Goal: Check status

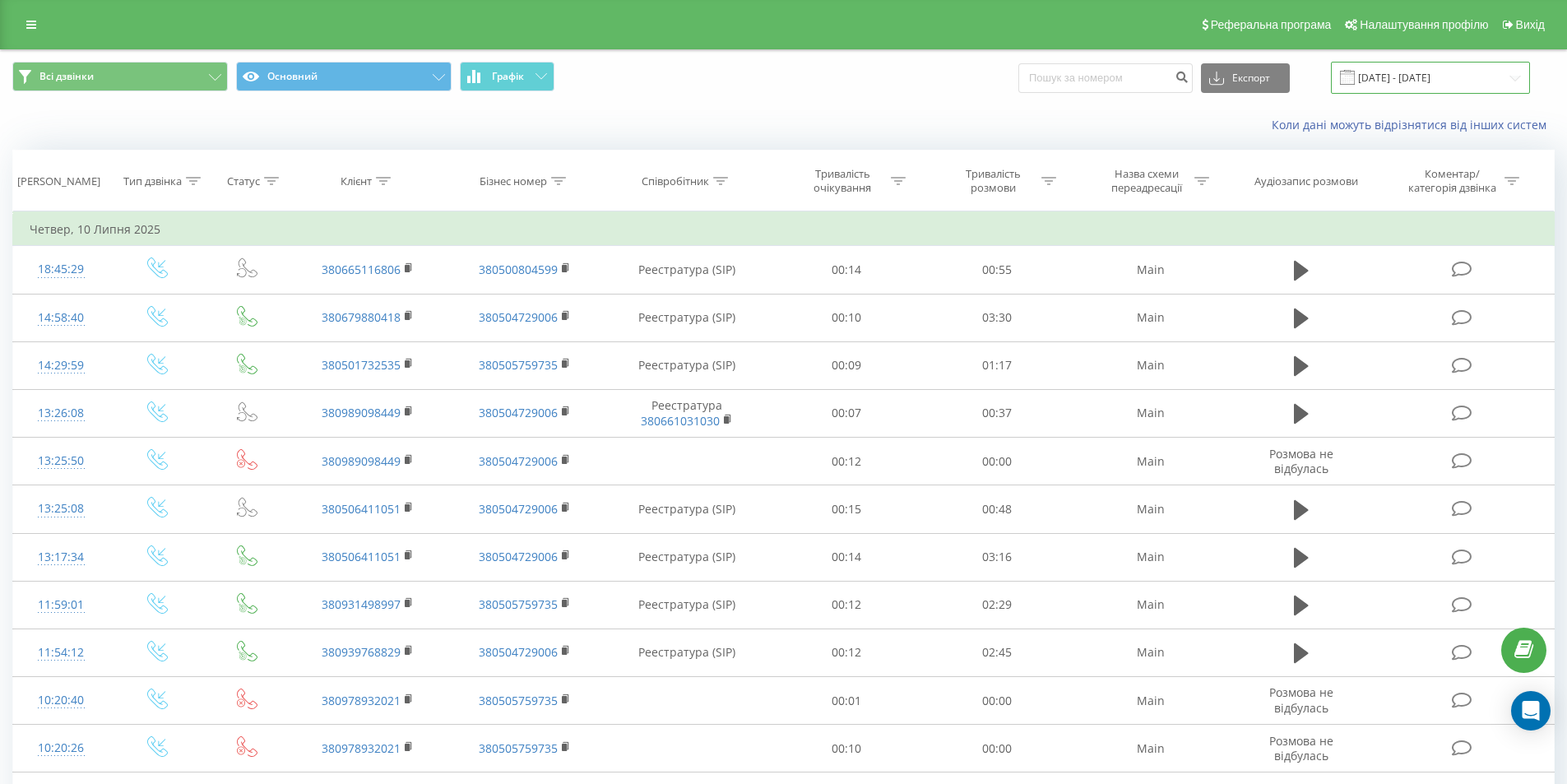
click at [1402, 74] on input "[DATE] - [DATE]" at bounding box center [1430, 78] width 199 height 32
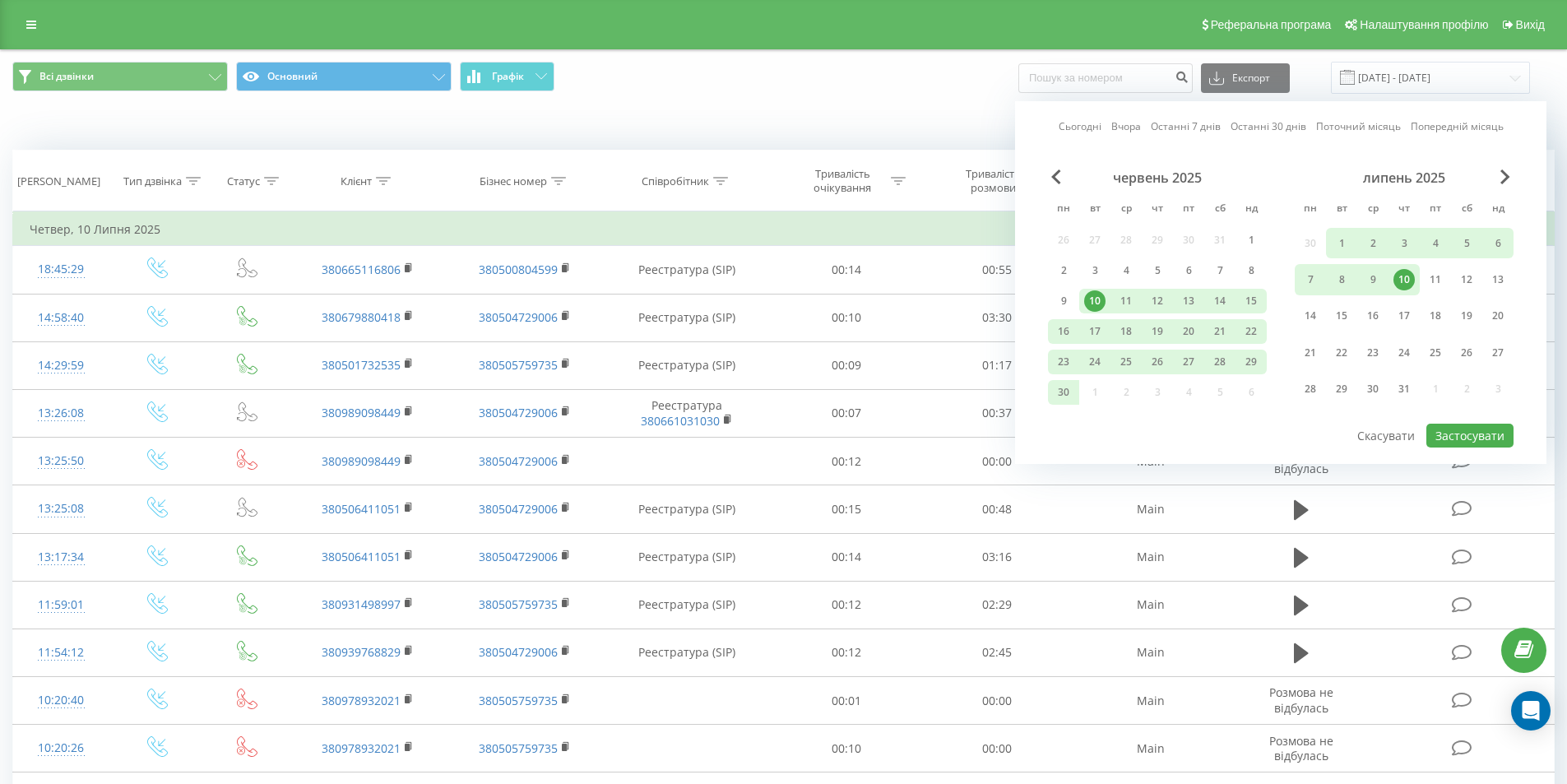
click at [1500, 174] on div "липень 2025" at bounding box center [1404, 177] width 218 height 16
click at [1504, 174] on span "Next Month" at bounding box center [1506, 177] width 10 height 15
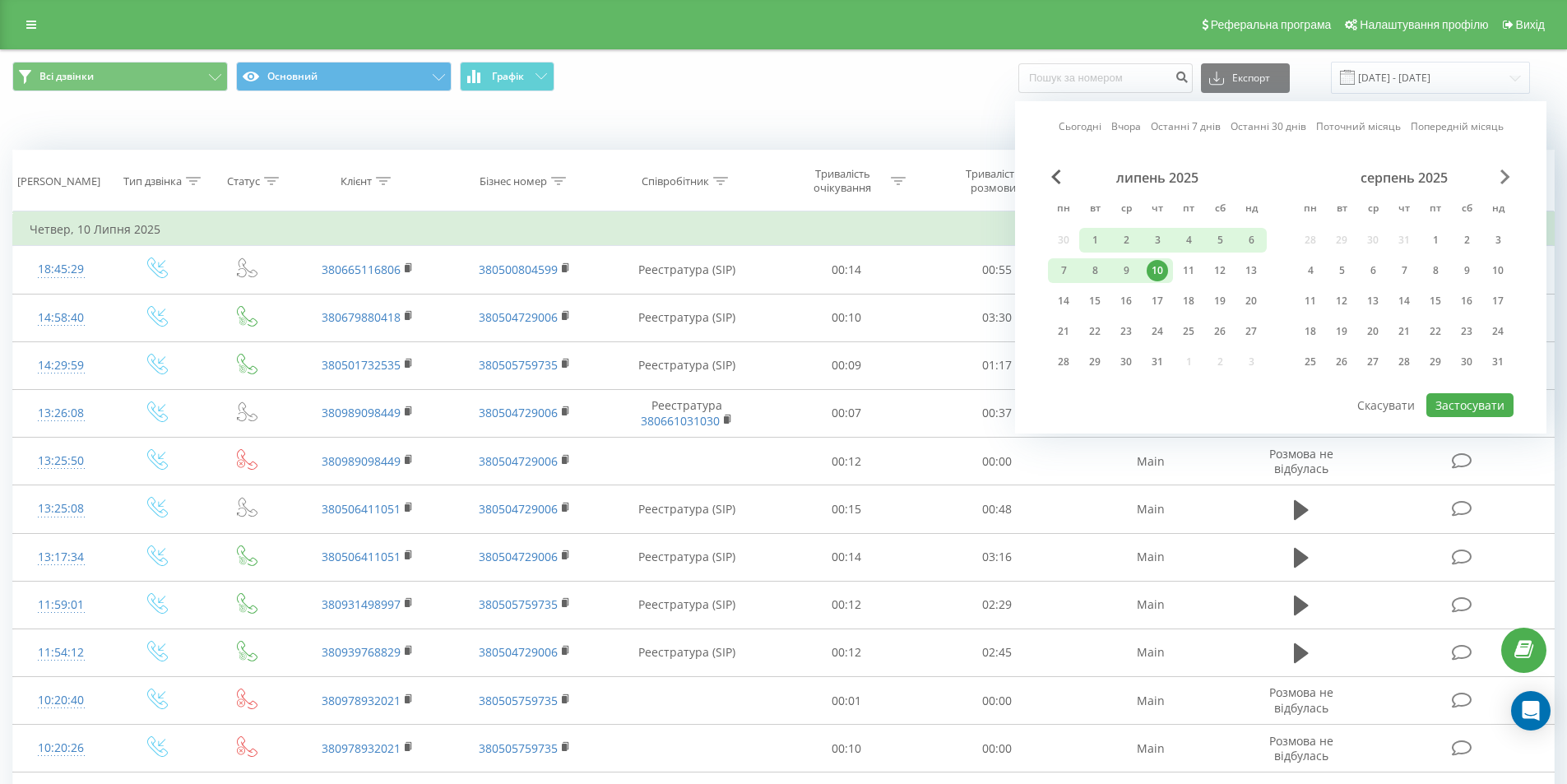
click at [1504, 174] on span "Next Month" at bounding box center [1506, 177] width 10 height 15
click at [1435, 296] on div "19" at bounding box center [1435, 300] width 21 height 21
click at [1469, 393] on button "Застосувати" at bounding box center [1470, 405] width 87 height 24
type input "[DATE] - [DATE]"
